Goal: Information Seeking & Learning: Learn about a topic

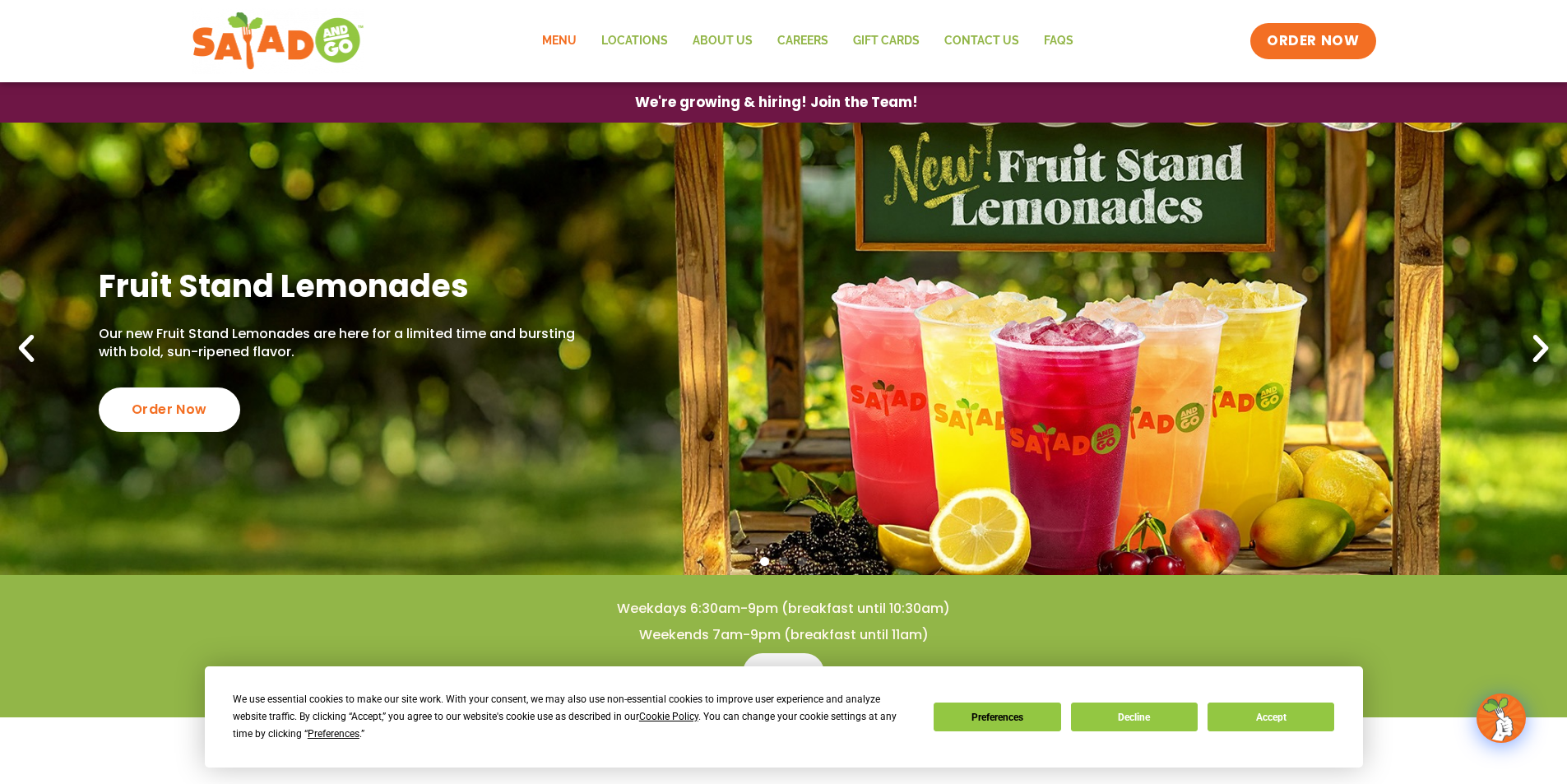
click at [563, 37] on link "Menu" at bounding box center [559, 40] width 59 height 37
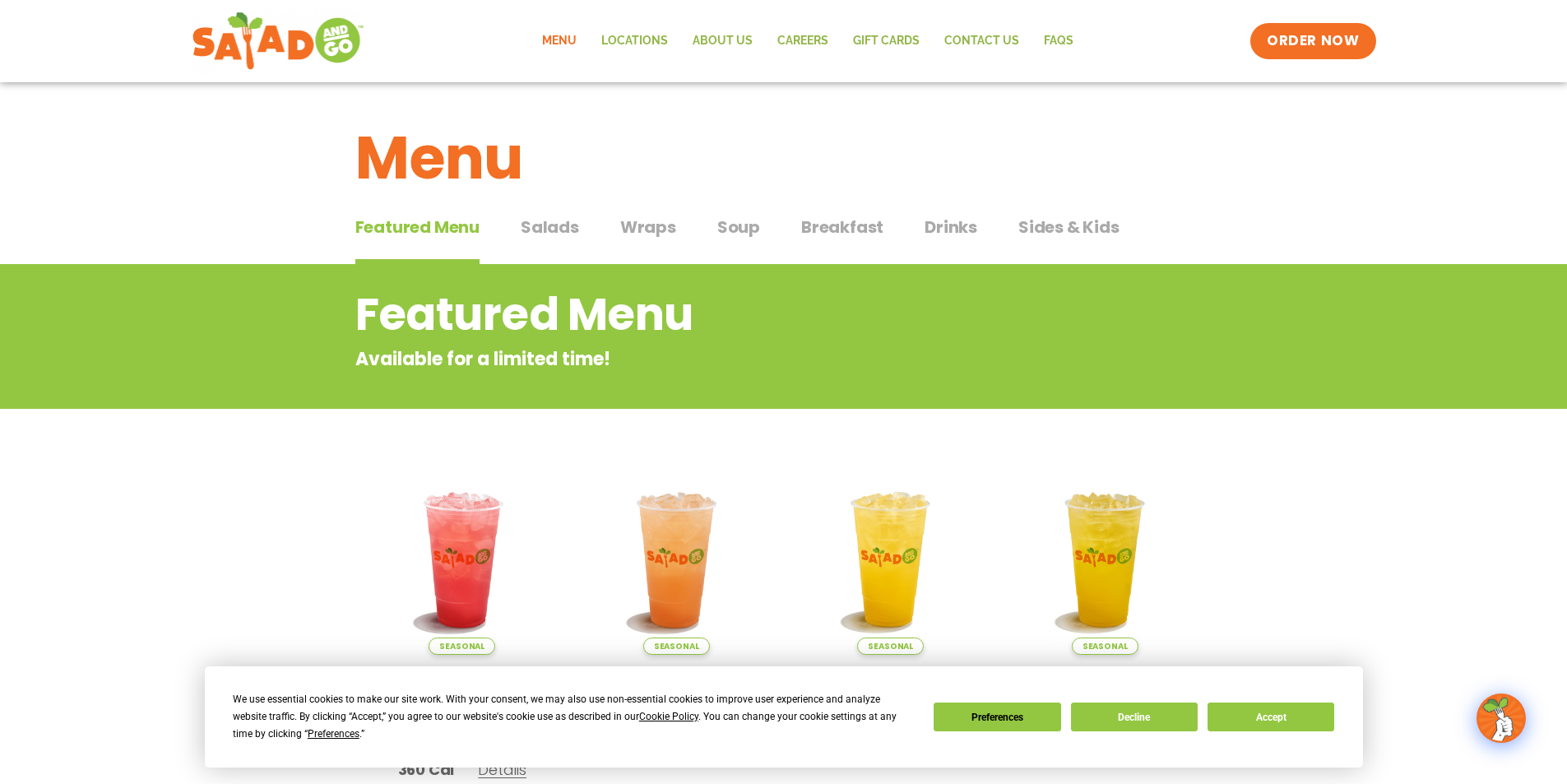
click at [958, 225] on span "Drinks" at bounding box center [952, 226] width 53 height 25
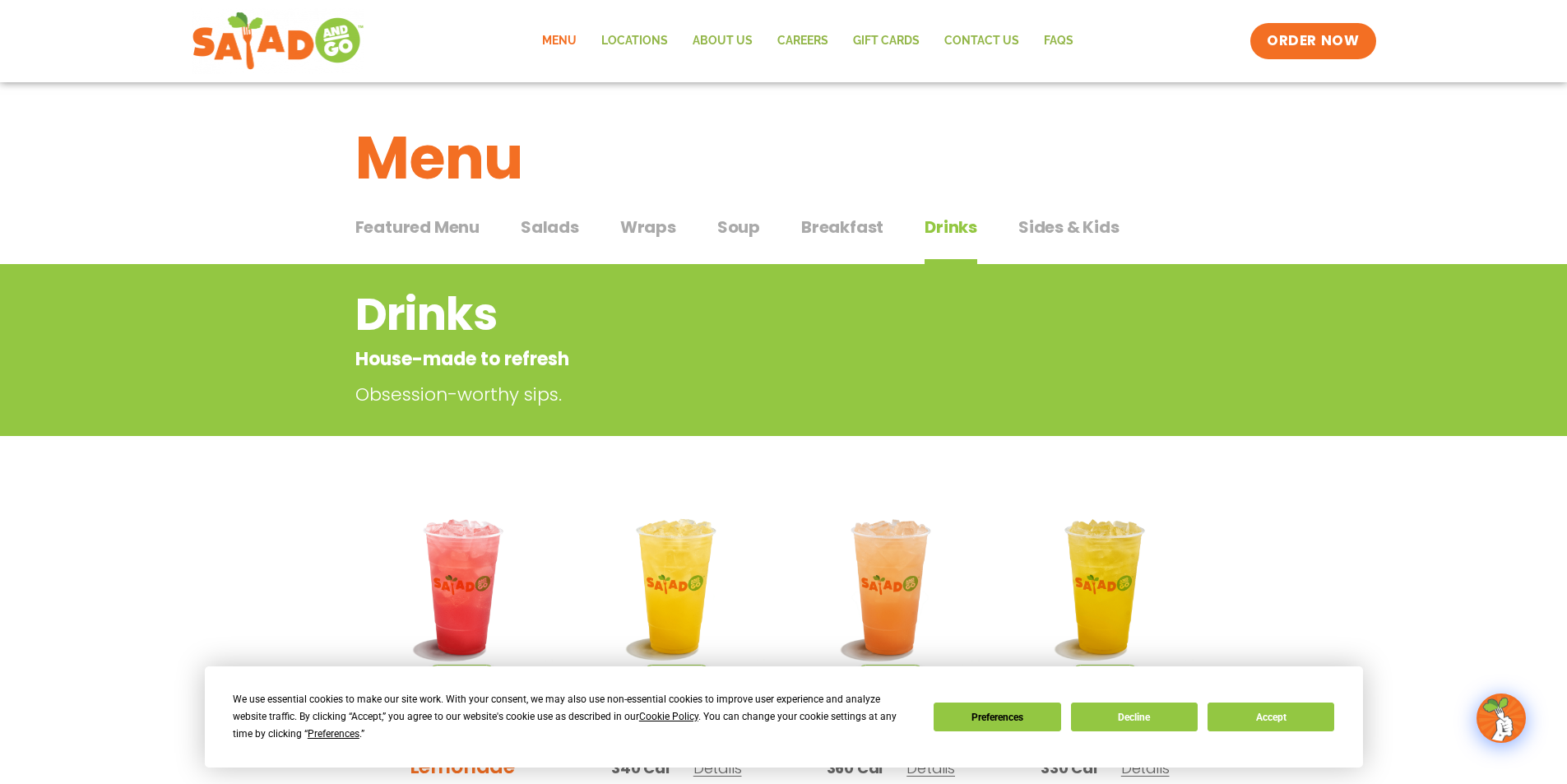
click at [538, 231] on span "Salads" at bounding box center [550, 226] width 58 height 25
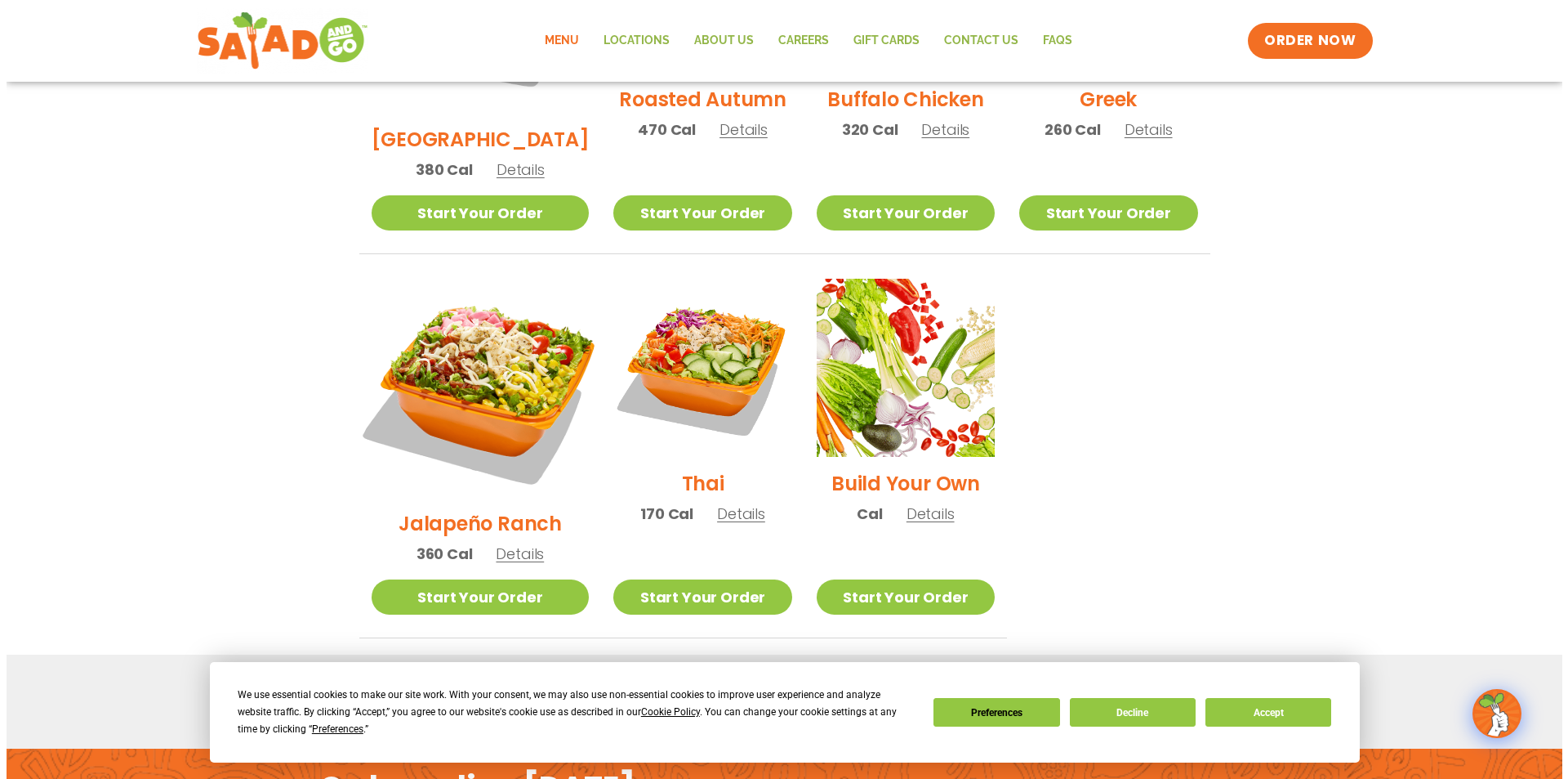
scroll to position [1062, 0]
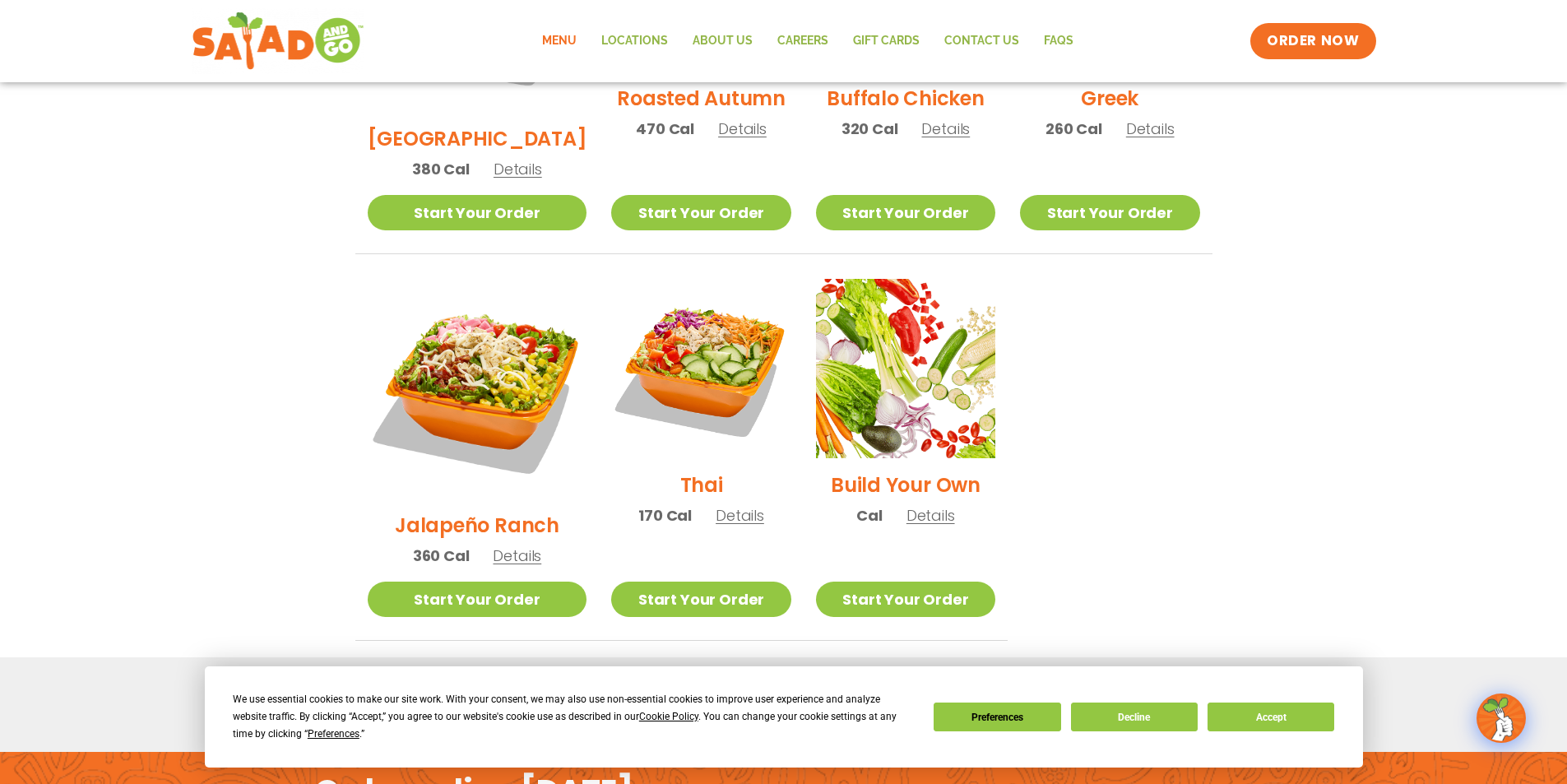
click at [500, 545] on span "Details" at bounding box center [517, 555] width 48 height 21
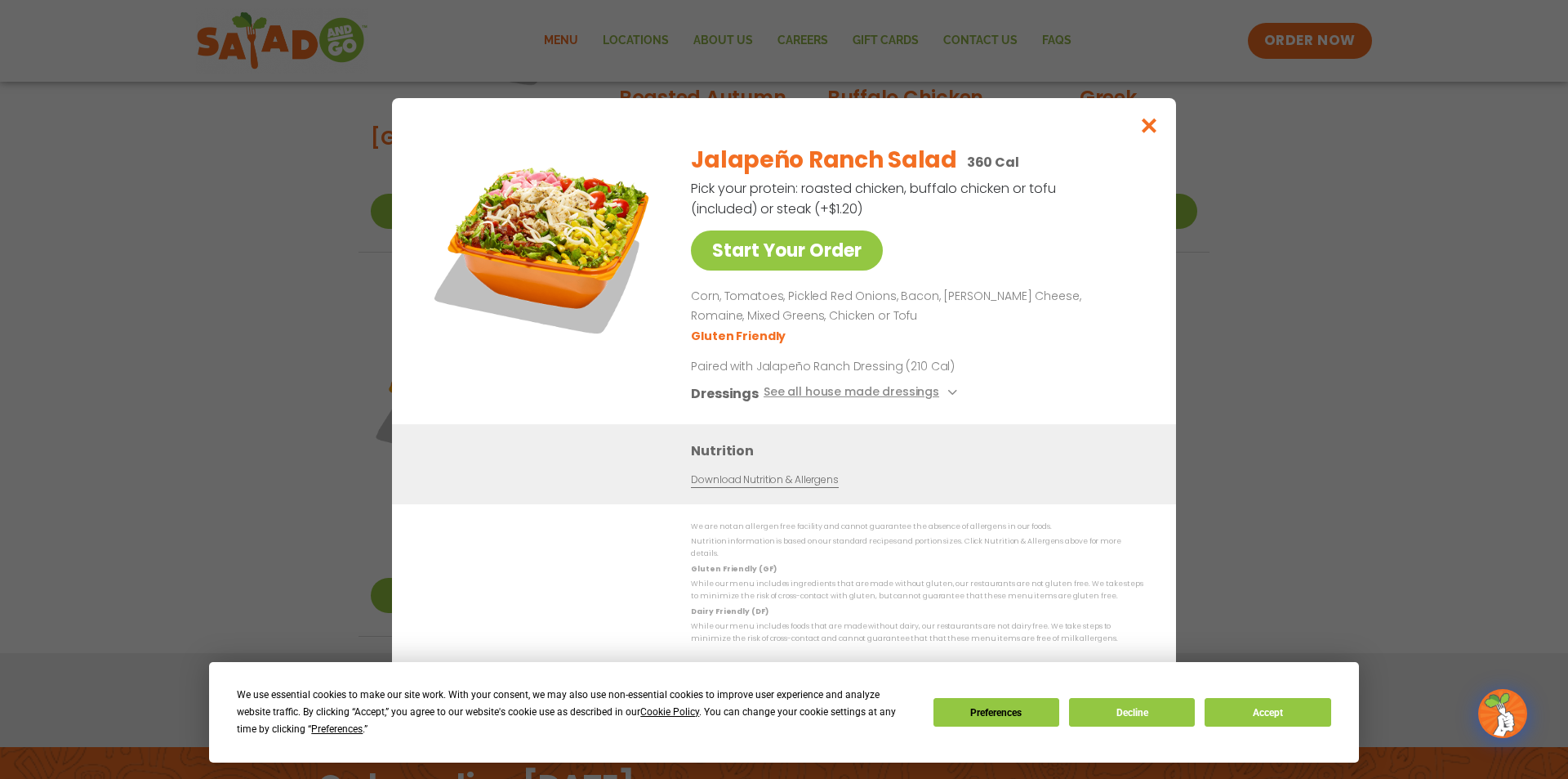
click at [796, 486] on link "Download Nutrition & Allergens" at bounding box center [764, 480] width 147 height 15
click at [1147, 134] on icon "Close modal" at bounding box center [1149, 125] width 21 height 17
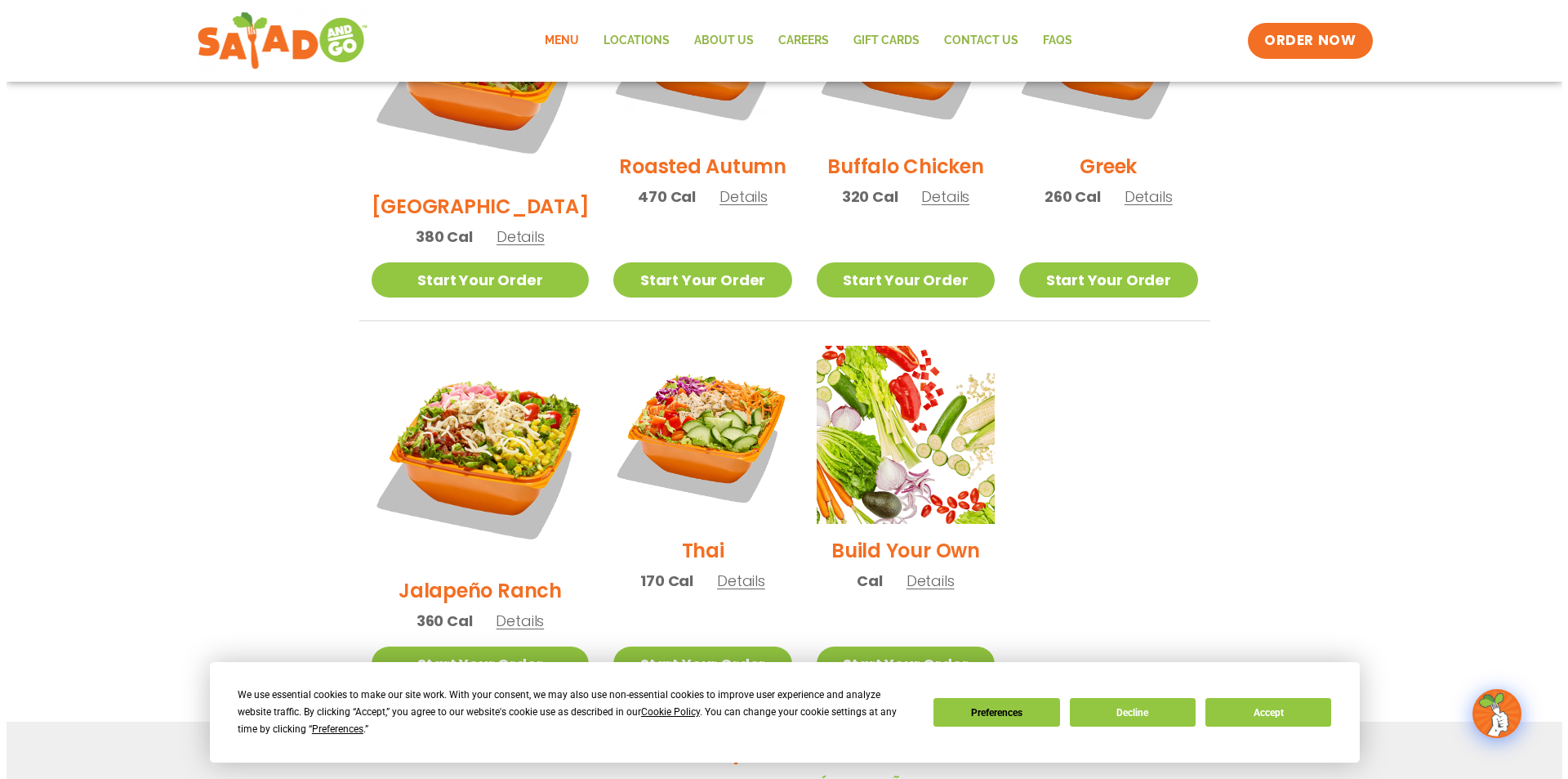
scroll to position [994, 0]
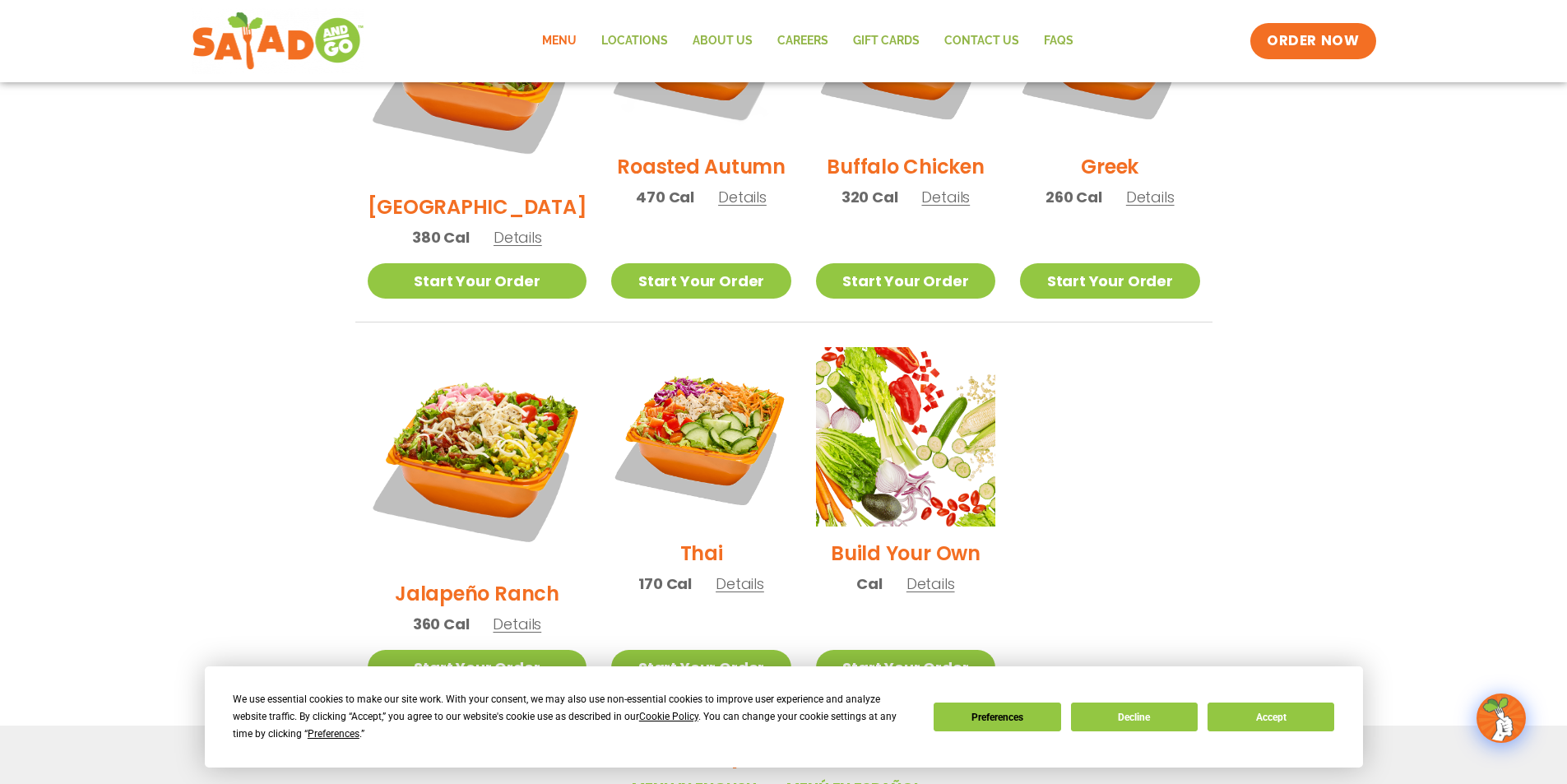
click at [716, 573] on span "Details" at bounding box center [740, 583] width 48 height 21
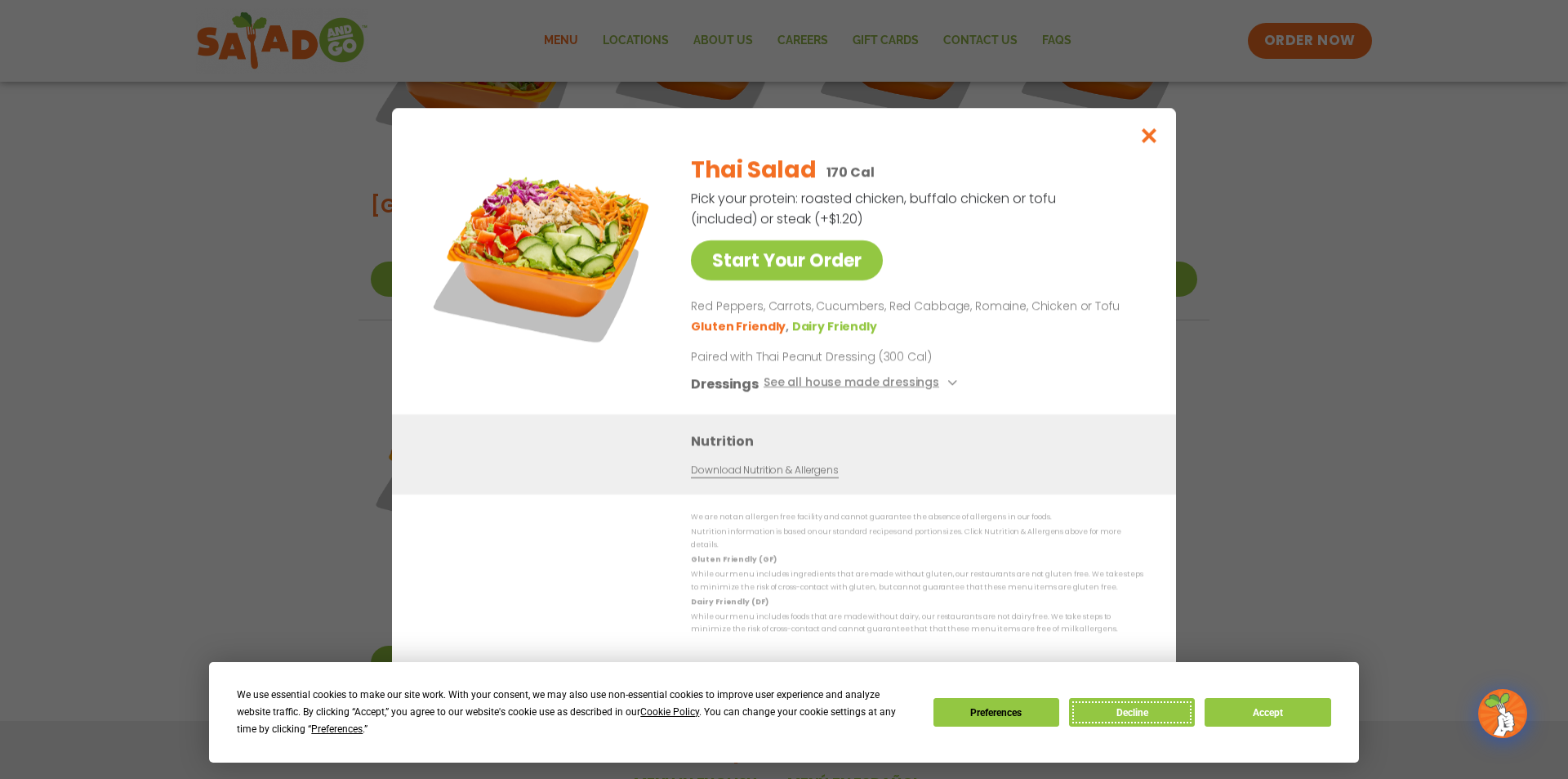
click at [1168, 715] on button "Decline" at bounding box center [1131, 712] width 126 height 29
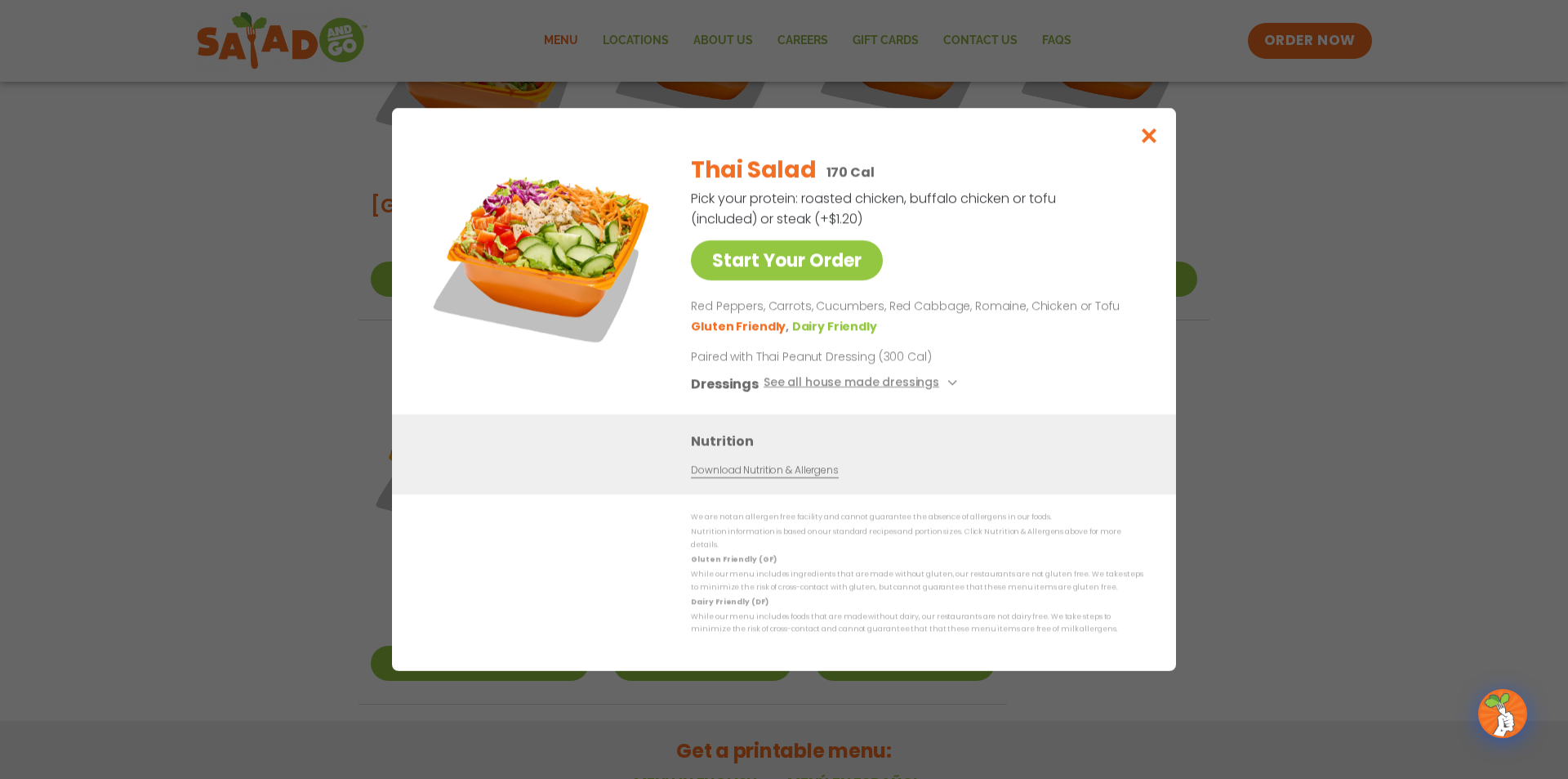
click at [760, 472] on link "Download Nutrition & Allergens" at bounding box center [764, 470] width 147 height 15
